Goal: Information Seeking & Learning: Learn about a topic

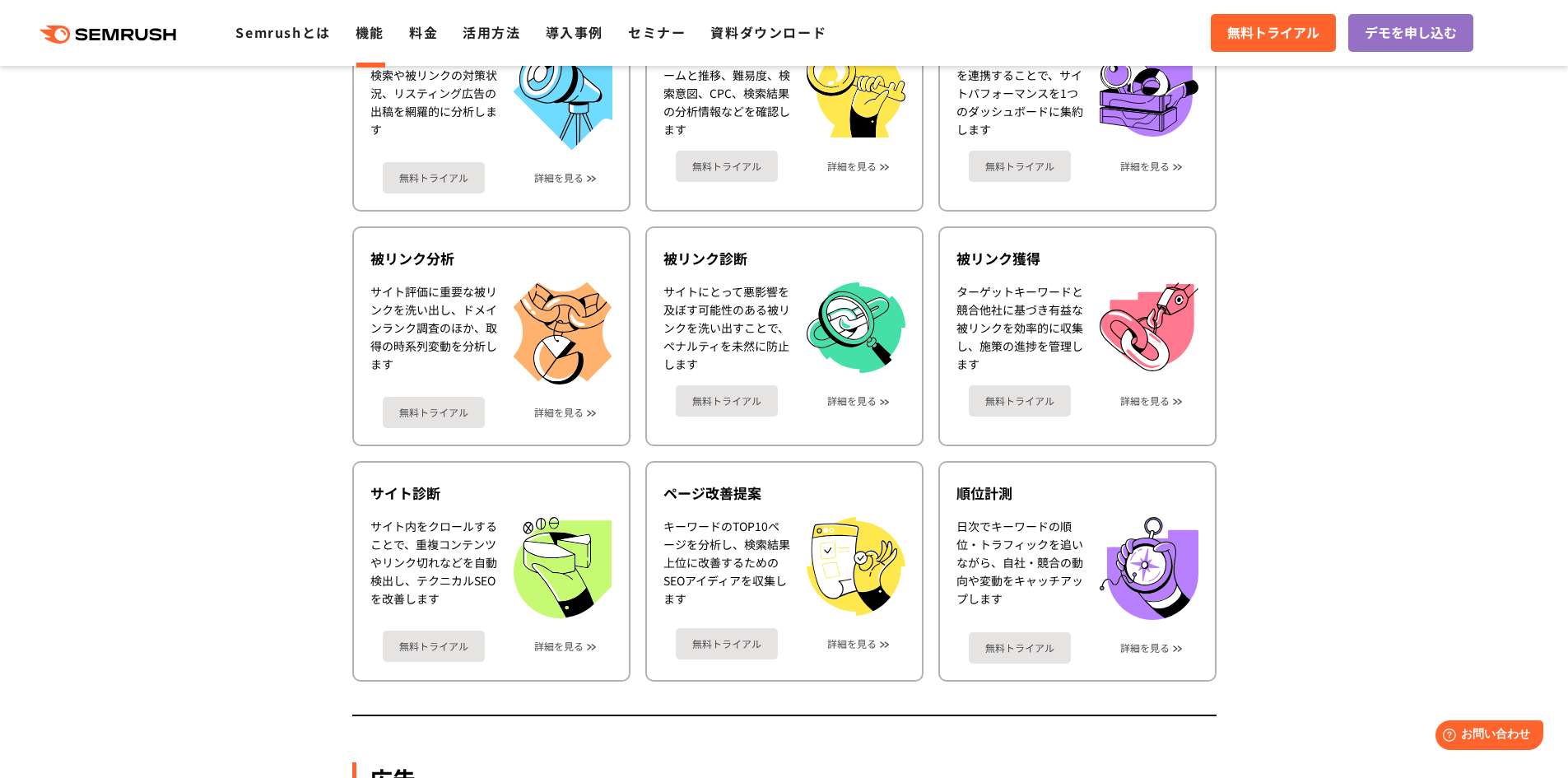
scroll to position [776, 0]
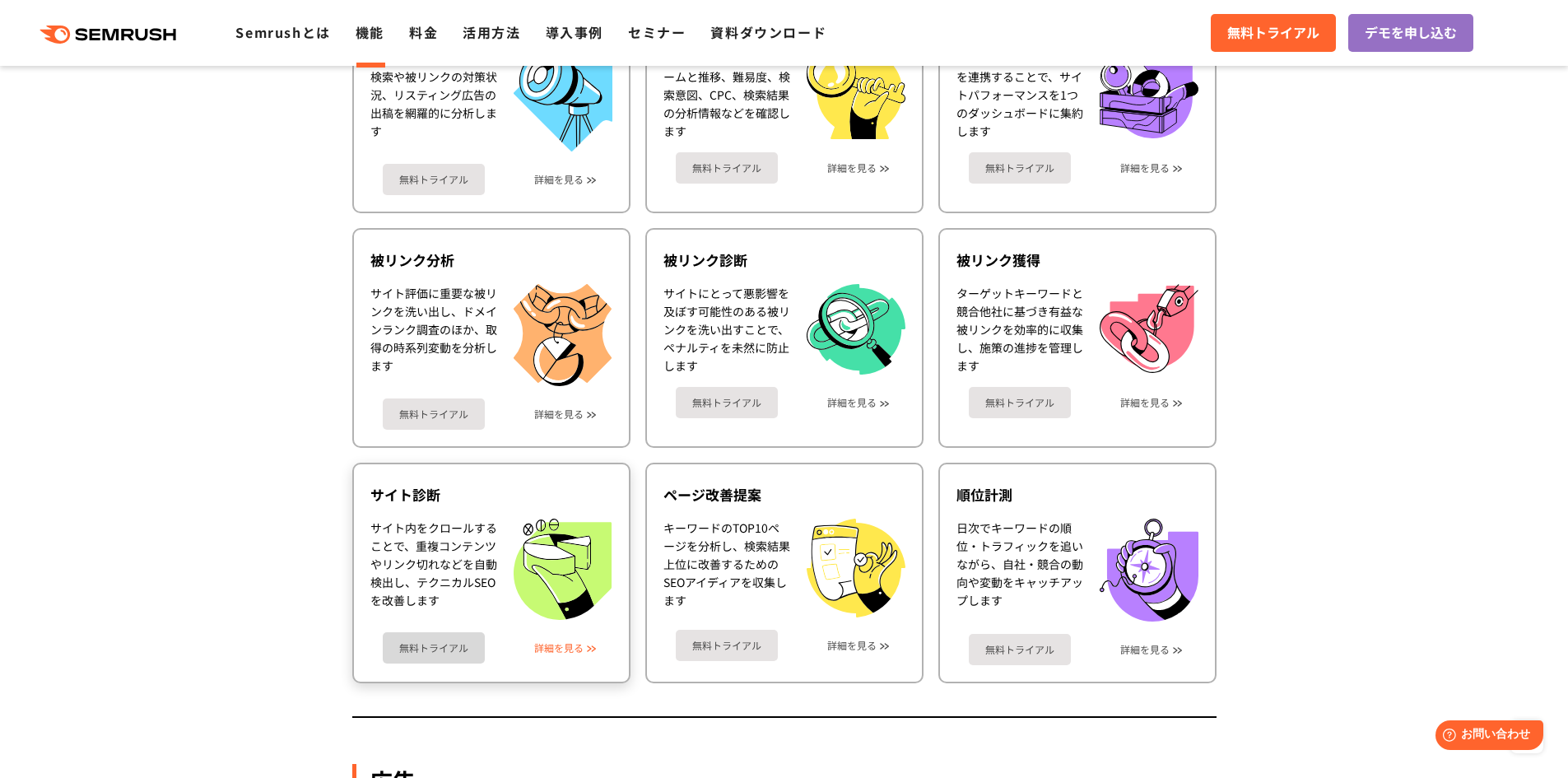
click at [563, 643] on link "詳細を見る" at bounding box center [559, 648] width 50 height 12
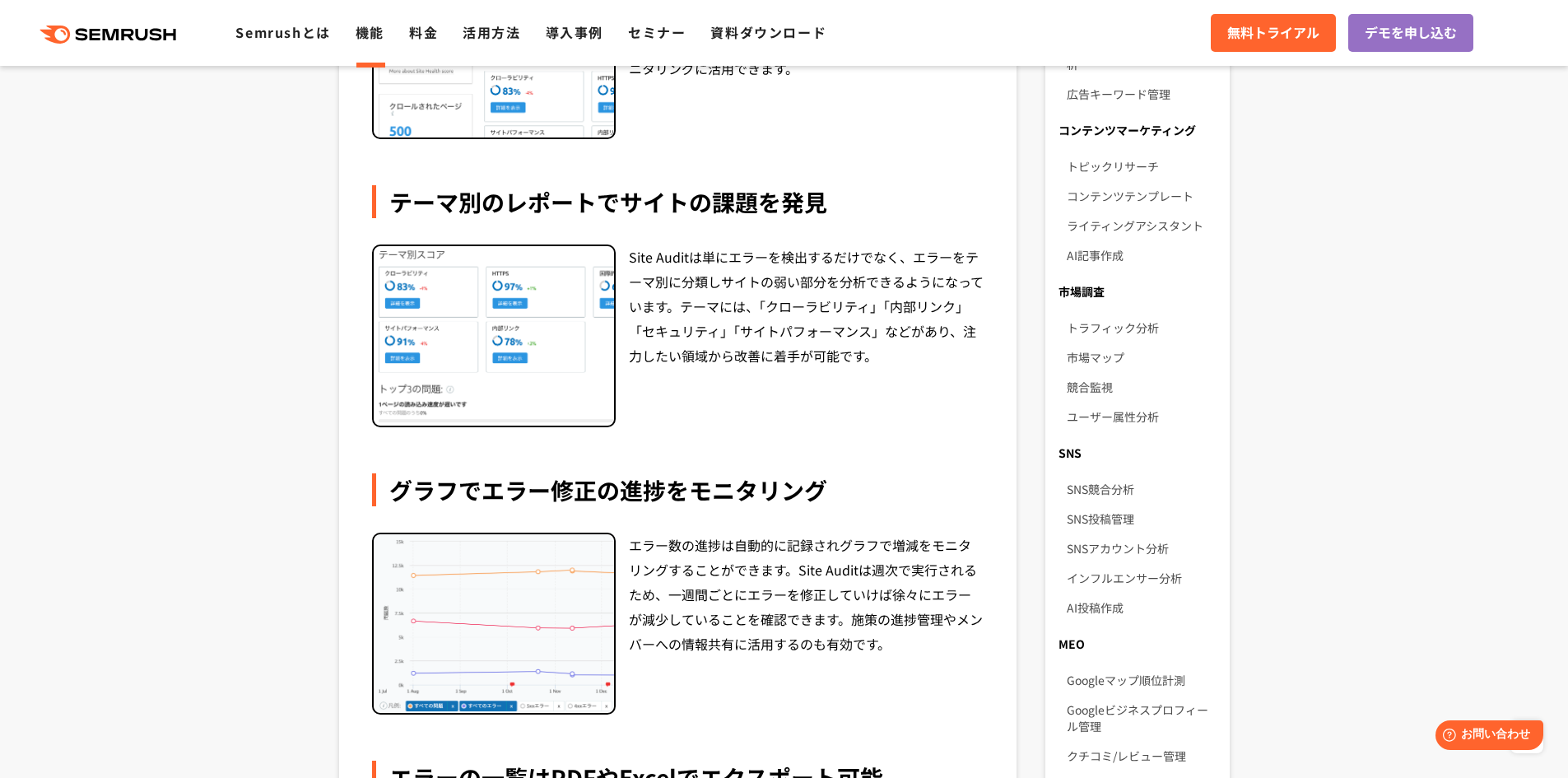
scroll to position [840, 0]
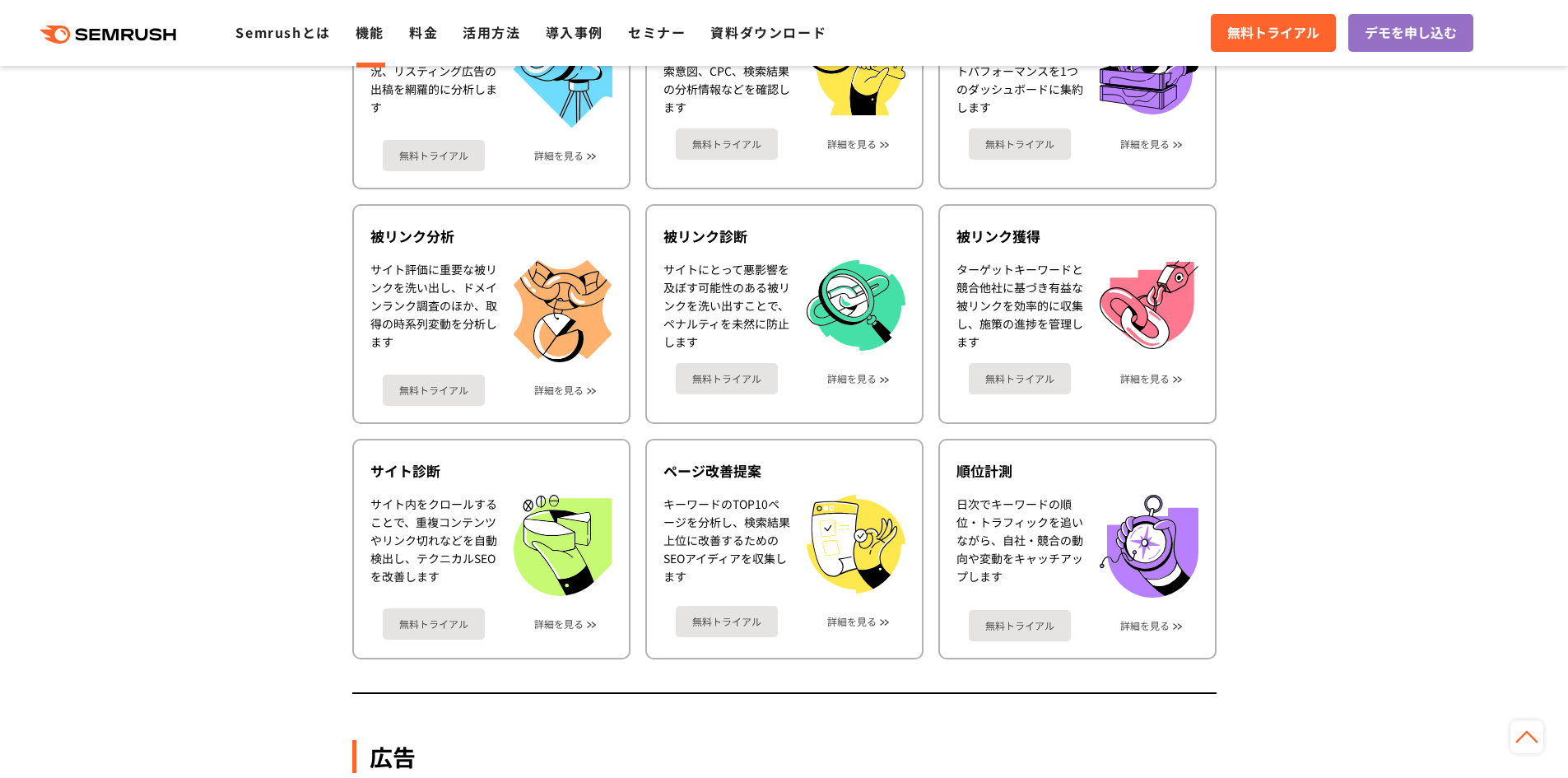
scroll to position [801, 0]
